Goal: Task Accomplishment & Management: Use online tool/utility

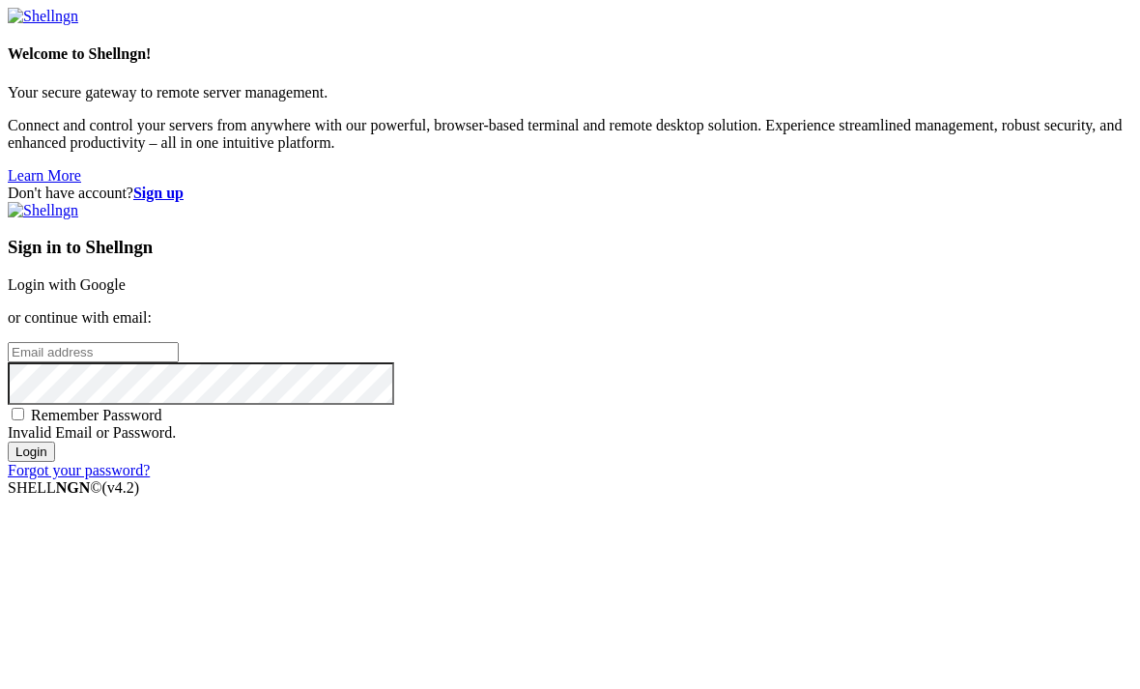
click at [126, 276] on link "Login with Google" at bounding box center [67, 284] width 118 height 16
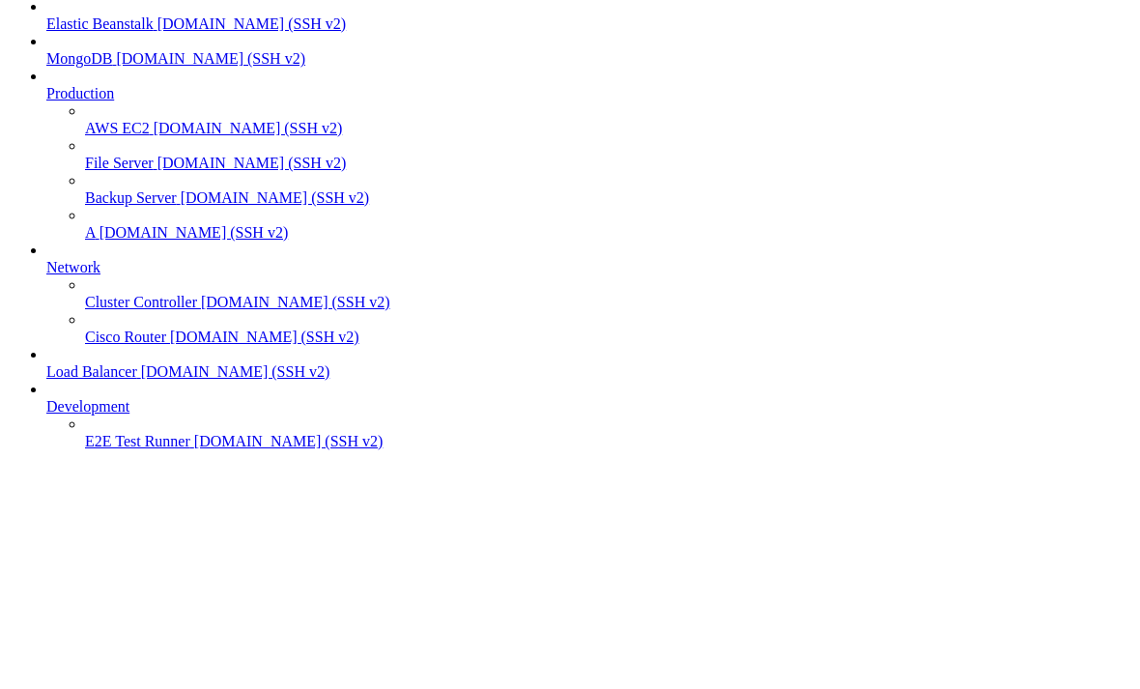
scroll to position [0, 0]
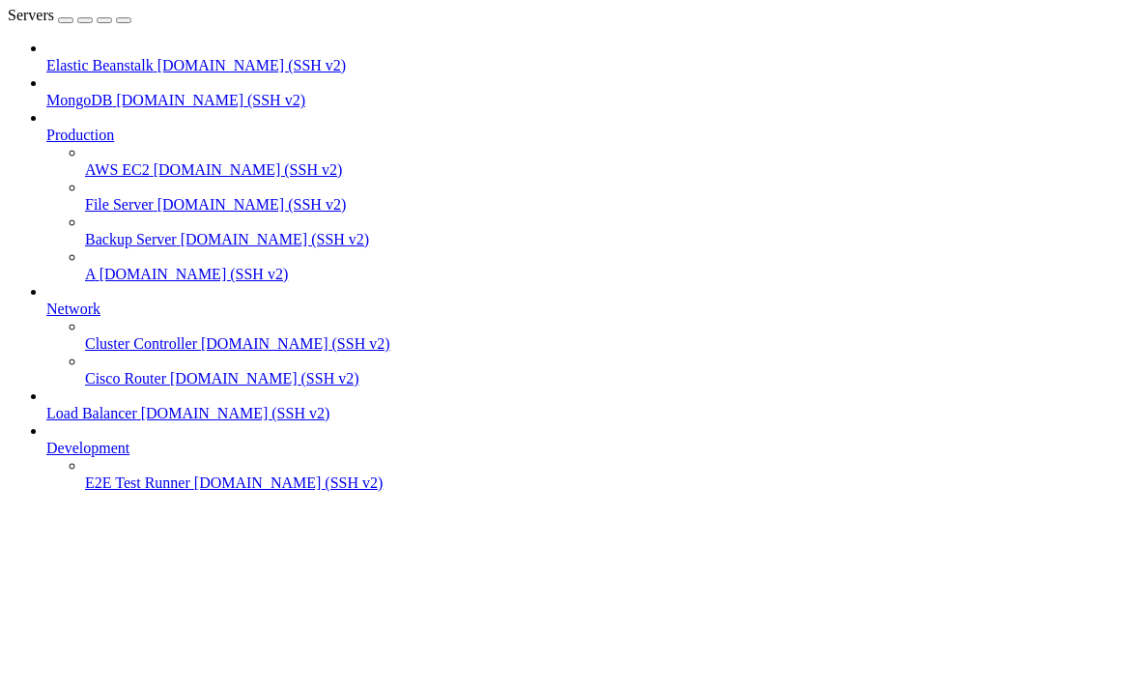
scroll to position [14, 0]
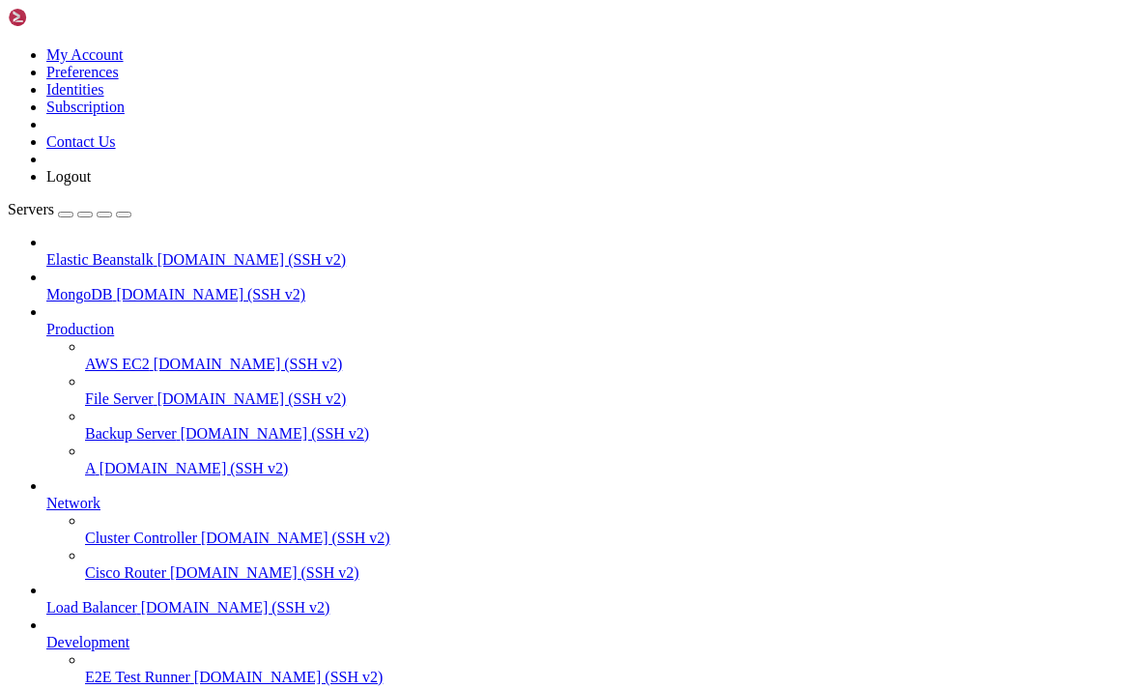
scroll to position [4028, 0]
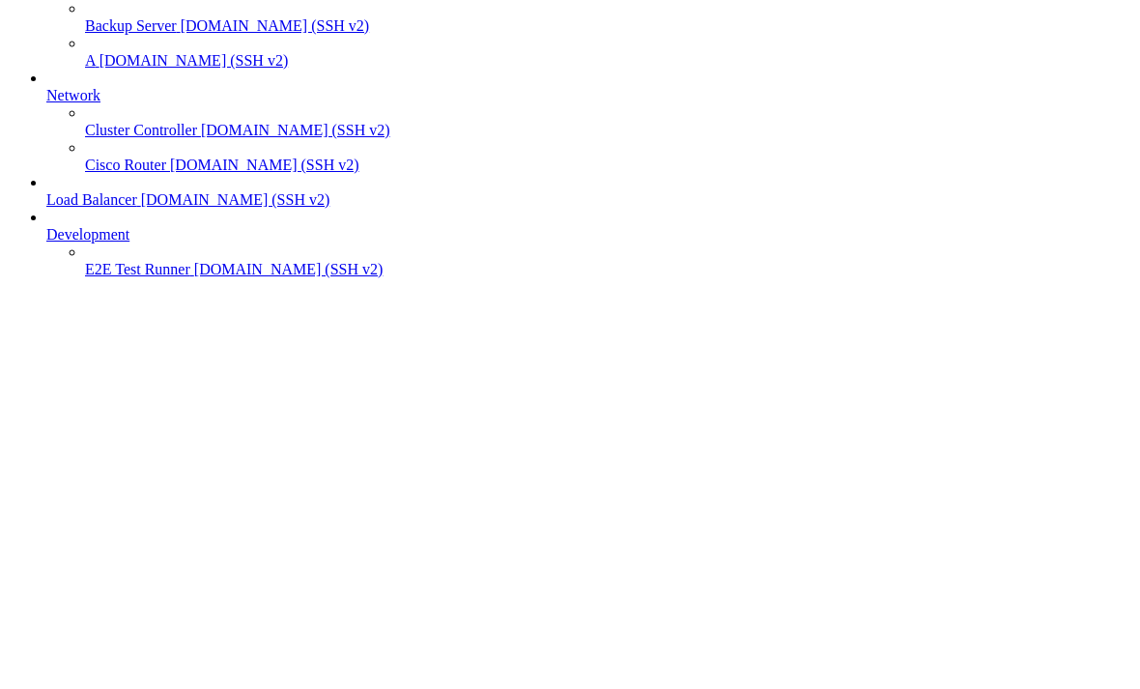
scroll to position [3958, 0]
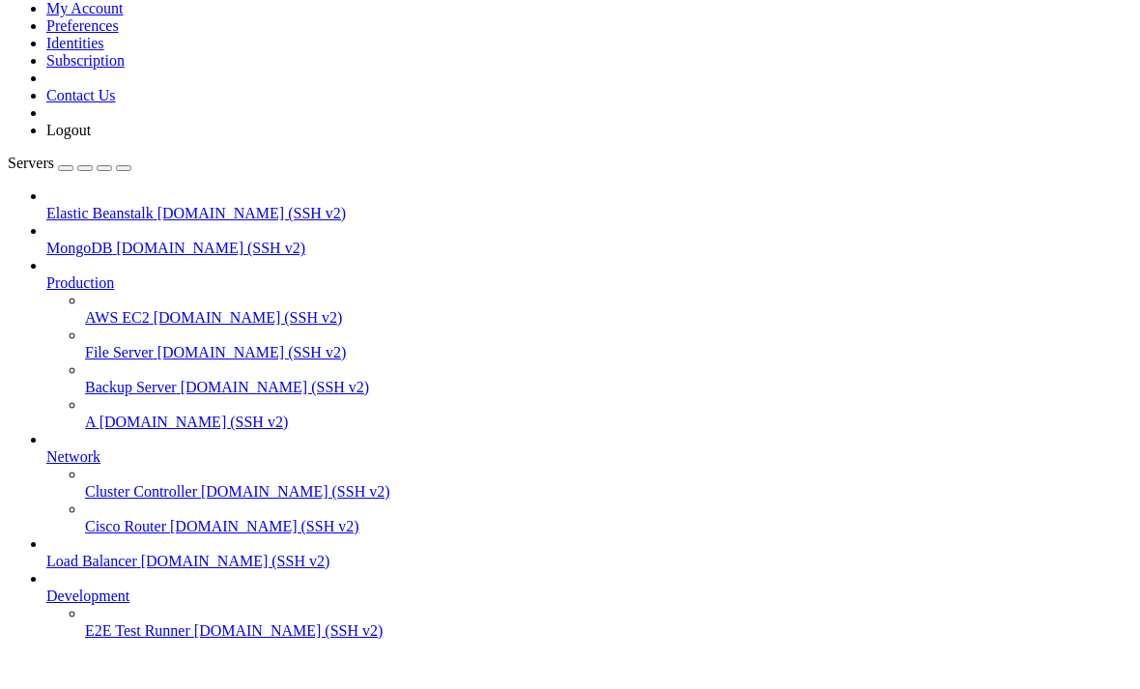
scroll to position [14, 0]
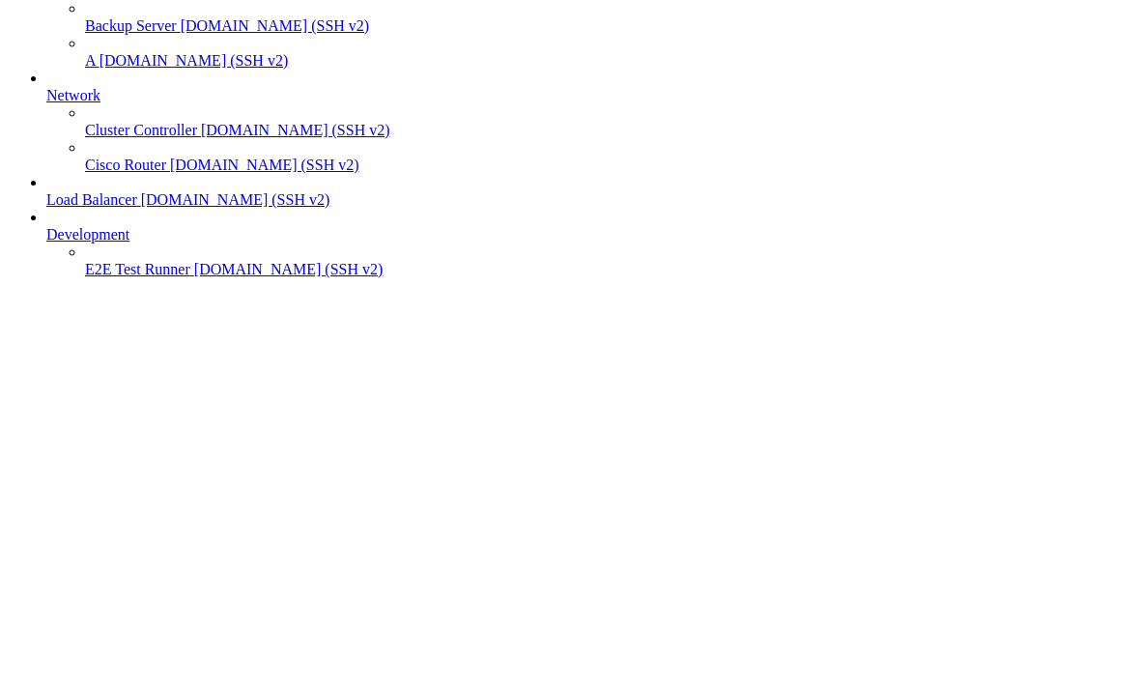
scroll to position [3890, 0]
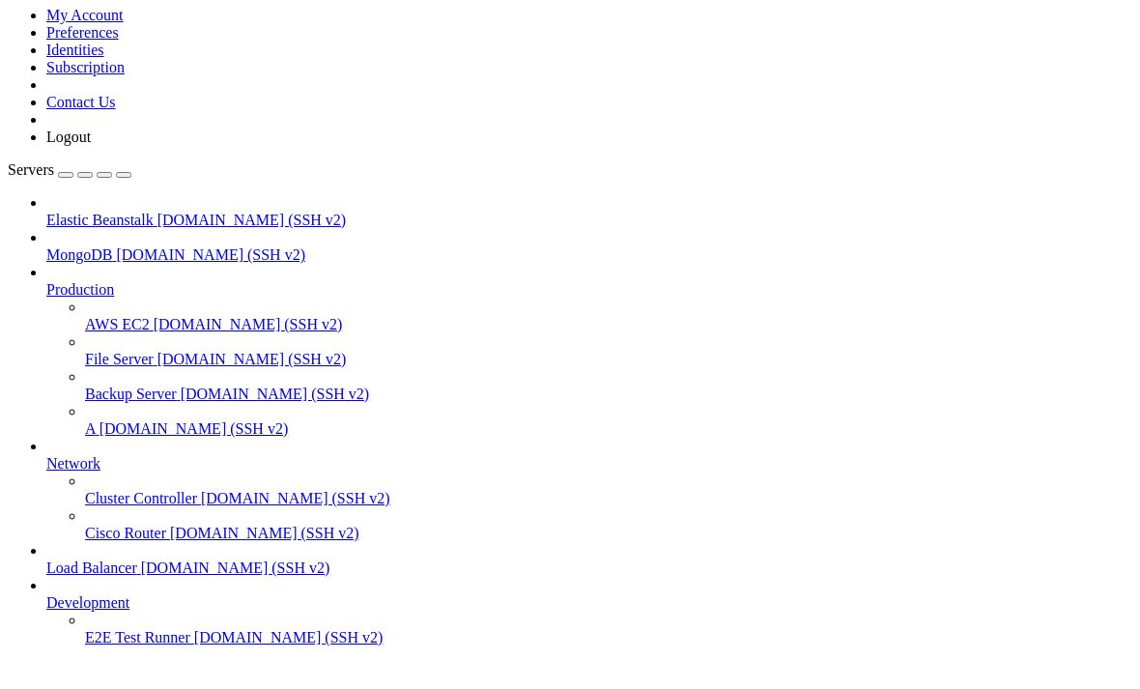
scroll to position [3824, 0]
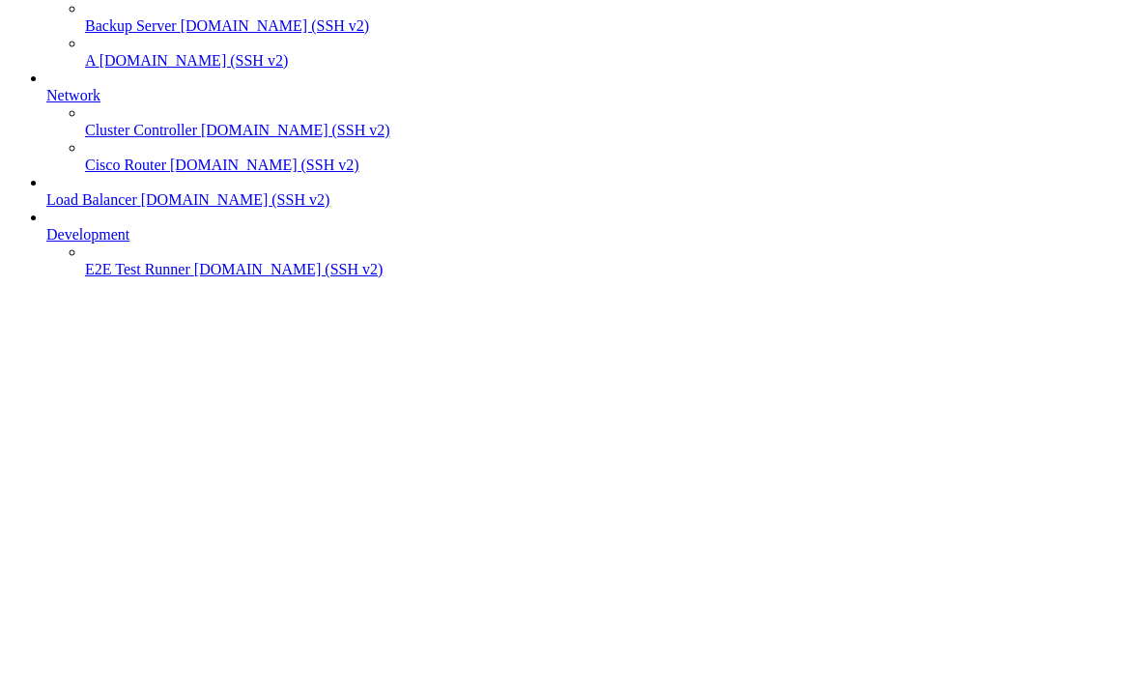
scroll to position [1962, 0]
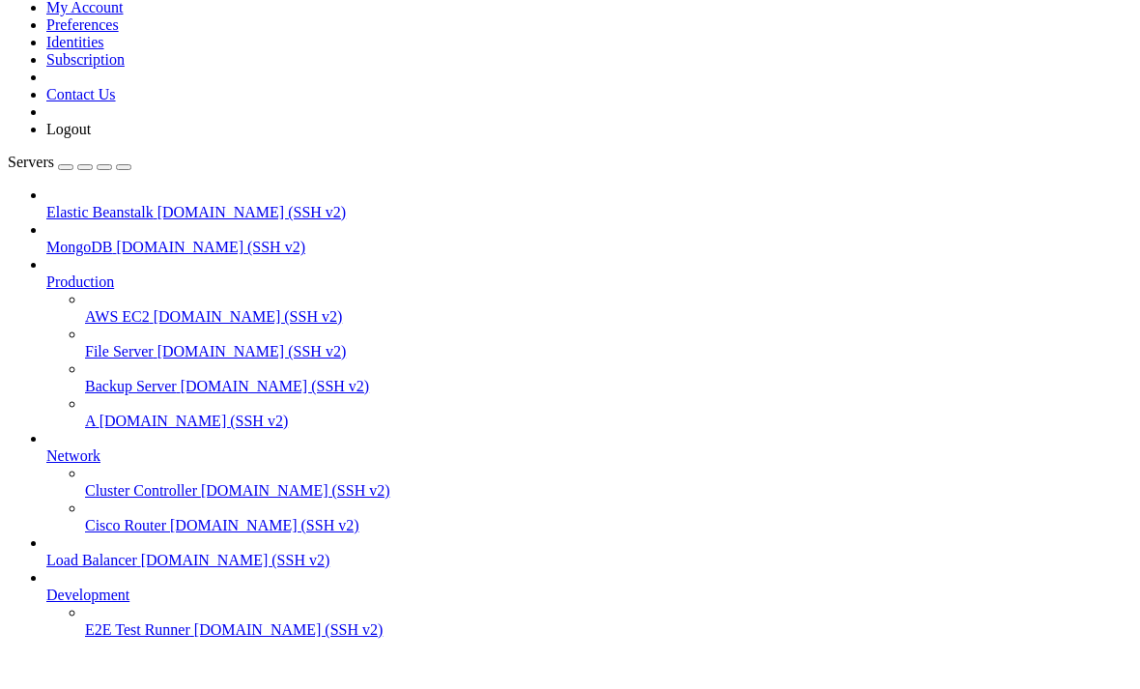
scroll to position [1928, 0]
